Goal: Task Accomplishment & Management: Manage account settings

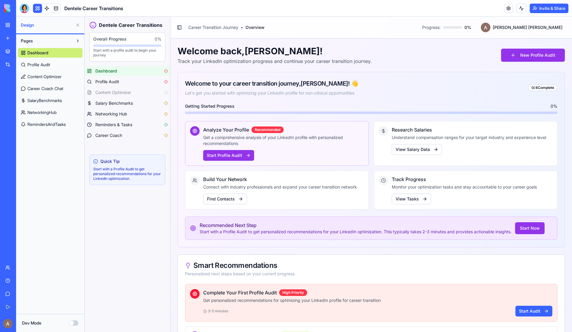
click at [25, 7] on div at bounding box center [25, 9] width 10 height 10
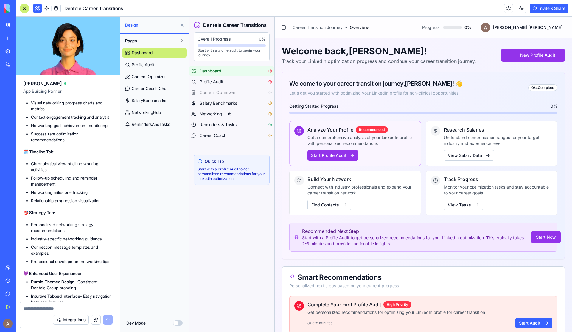
scroll to position [7207, 0]
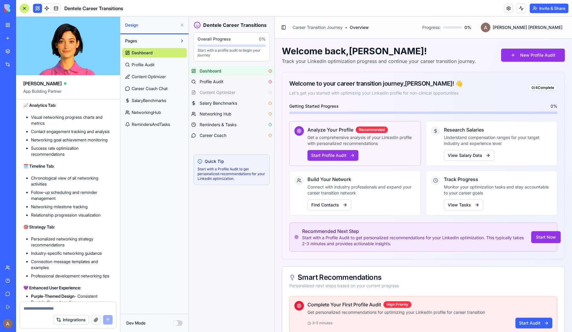
click at [42, 309] on textarea at bounding box center [68, 308] width 89 height 6
type textarea "**********"
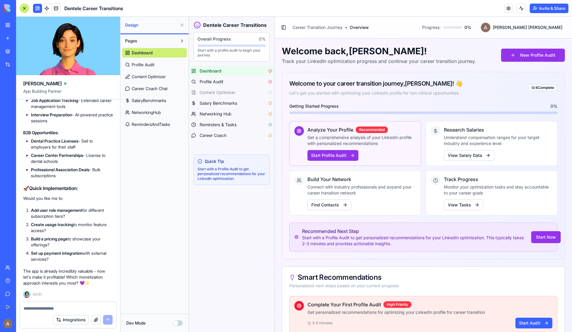
scroll to position [8245, 0]
click at [539, 11] on button "Invite & Share" at bounding box center [549, 9] width 39 height 10
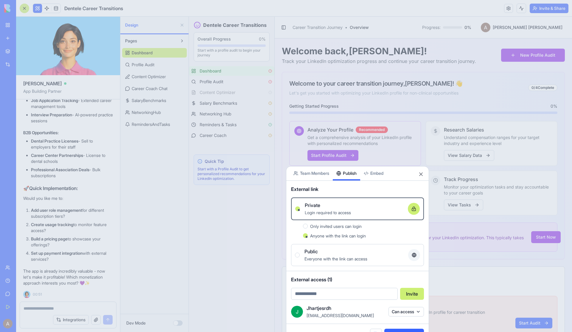
click at [450, 24] on div at bounding box center [286, 166] width 572 height 332
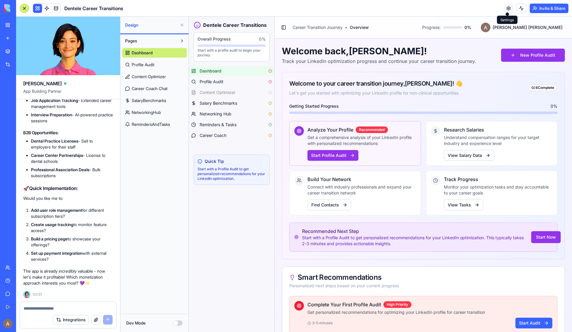
click at [507, 8] on link at bounding box center [509, 8] width 9 height 9
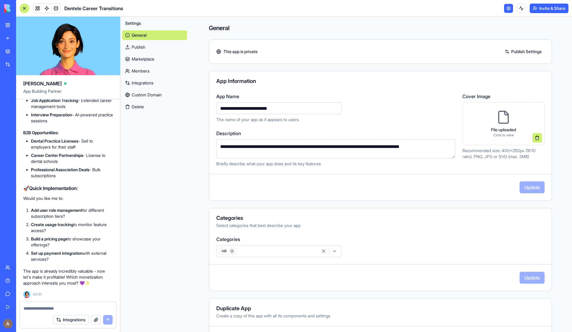
click at [507, 7] on link at bounding box center [509, 8] width 9 height 9
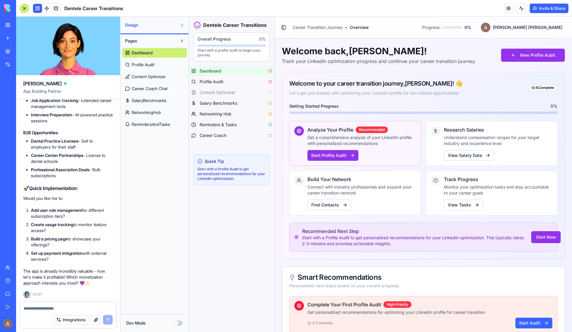
click at [23, 10] on div at bounding box center [25, 9] width 10 height 10
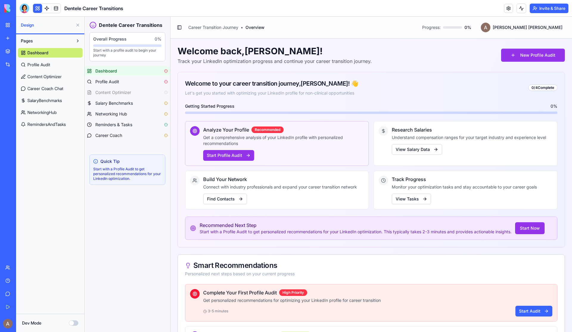
click at [22, 267] on div "Team" at bounding box center [18, 267] width 8 height 6
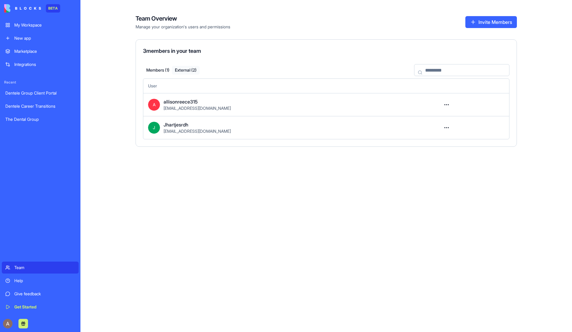
click at [192, 71] on button "External ( 2 )" at bounding box center [186, 70] width 28 height 9
click at [188, 128] on span "Jhartjesrdh" at bounding box center [176, 124] width 25 height 7
click at [179, 124] on span "Jhartjesrdh" at bounding box center [176, 124] width 25 height 7
click at [439, 126] on td at bounding box center [472, 127] width 73 height 23
click at [448, 126] on html "BETA My Workspace New app Marketplace Integrations Recent Dentele Group Client …" at bounding box center [286, 166] width 572 height 332
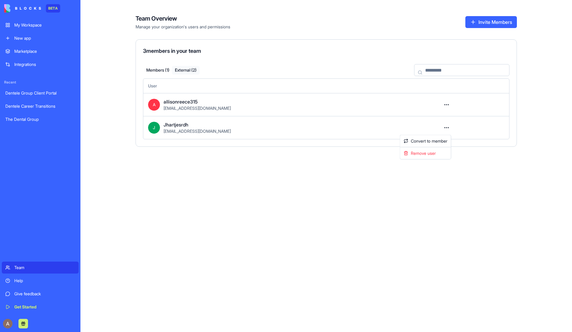
click at [326, 124] on html "BETA My Workspace New app Marketplace Integrations Recent Dentele Group Client …" at bounding box center [286, 166] width 572 height 332
click at [156, 129] on span "J" at bounding box center [154, 128] width 12 height 12
click at [55, 92] on div "Dentele Group Client Portal" at bounding box center [40, 93] width 70 height 6
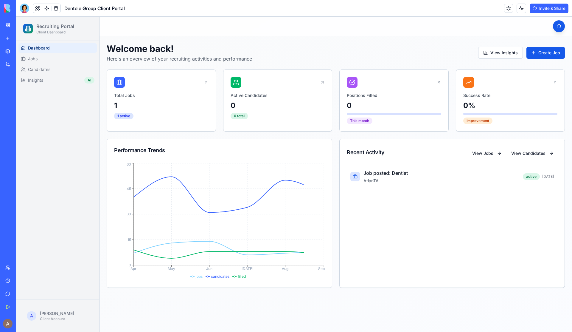
click at [22, 105] on div "Dentele Career Transitions" at bounding box center [13, 106] width 17 height 6
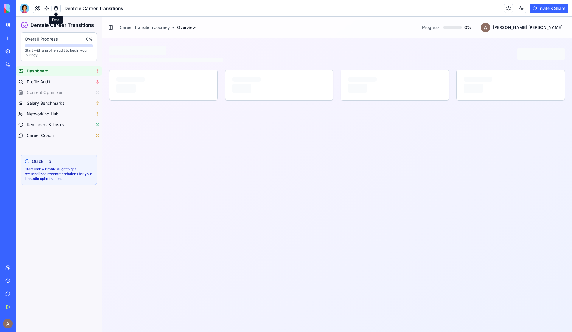
click at [56, 10] on link at bounding box center [56, 8] width 9 height 9
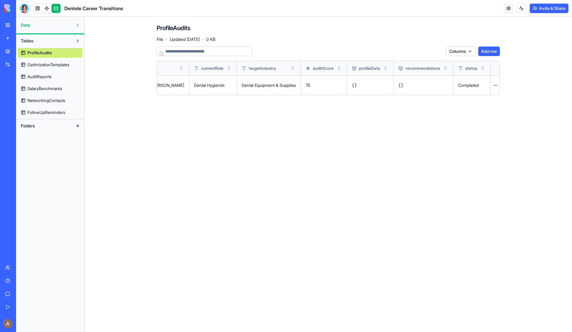
scroll to position [0, 168]
click at [61, 63] on span "OptimizationTemplates" at bounding box center [48, 65] width 42 height 6
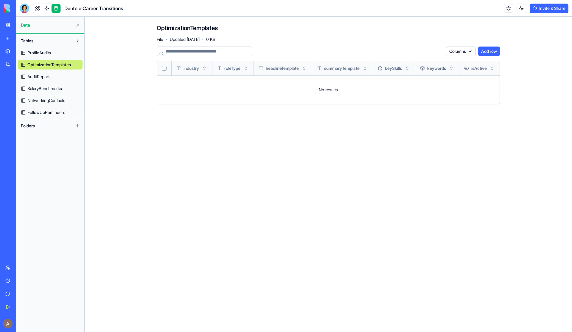
click at [47, 75] on span "AuditReports" at bounding box center [39, 77] width 24 height 6
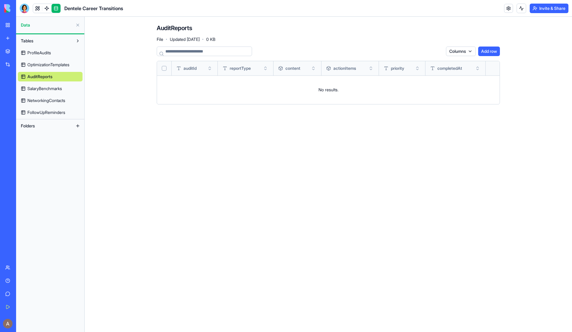
click at [46, 88] on span "SalaryBenchmarks" at bounding box center [44, 89] width 35 height 6
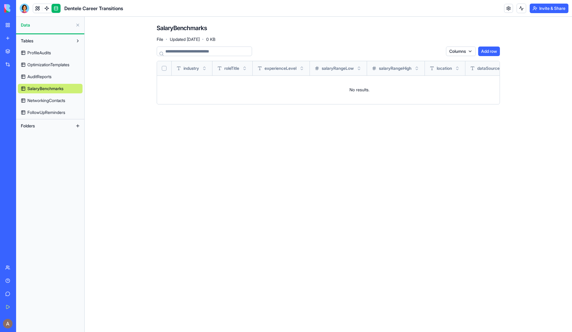
click at [46, 97] on link "NetworkingContacts" at bounding box center [50, 101] width 65 height 10
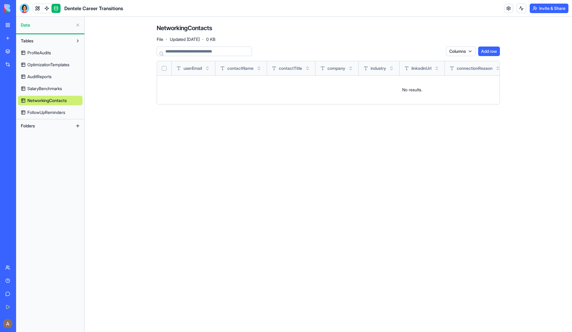
click at [48, 116] on link "FollowUpReminders" at bounding box center [50, 113] width 65 height 10
click at [48, 111] on span "FollowUpReminders" at bounding box center [46, 112] width 38 height 6
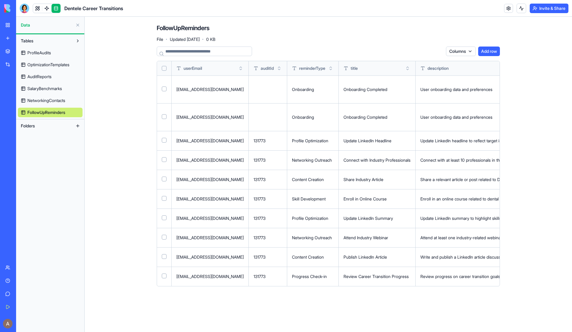
click at [368, 199] on div "Enroll in Online Course" at bounding box center [377, 199] width 67 height 6
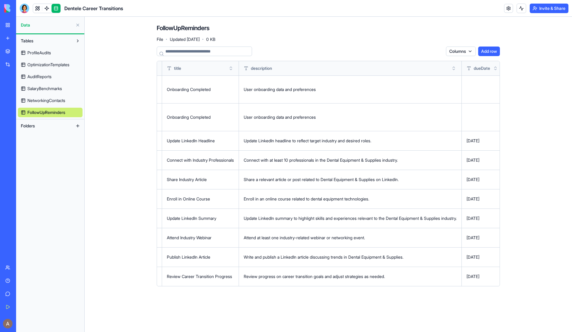
scroll to position [0, 179]
